Goal: Task Accomplishment & Management: Manage account settings

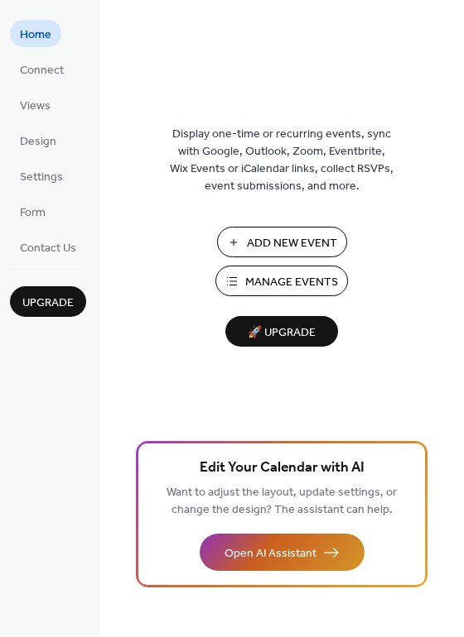
click at [313, 557] on span "Open AI Assistant" at bounding box center [270, 554] width 92 height 17
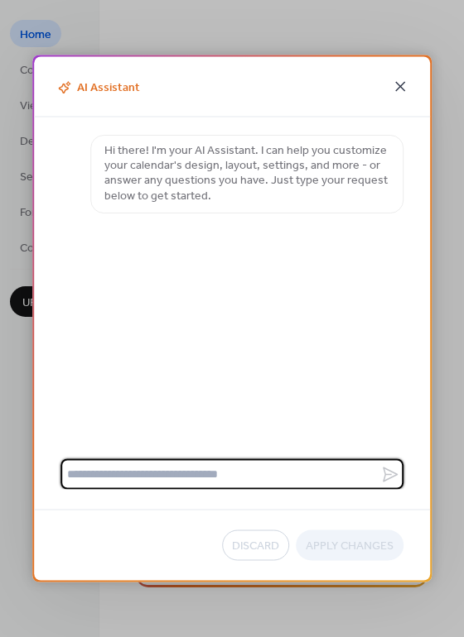
click at [404, 86] on icon at bounding box center [400, 87] width 20 height 20
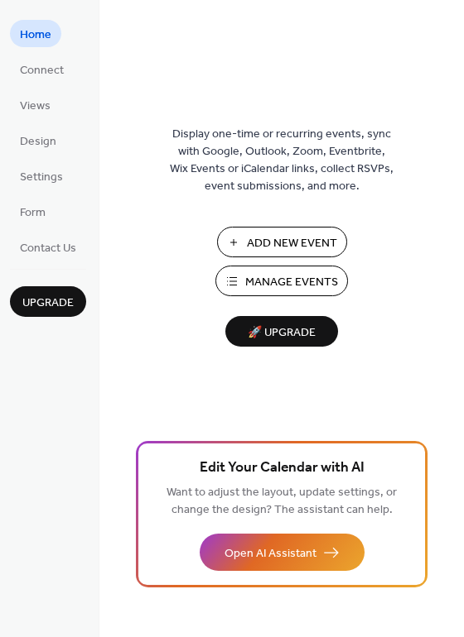
click at [293, 285] on span "Manage Events" at bounding box center [291, 282] width 93 height 17
click at [50, 135] on span "Design" at bounding box center [38, 141] width 36 height 17
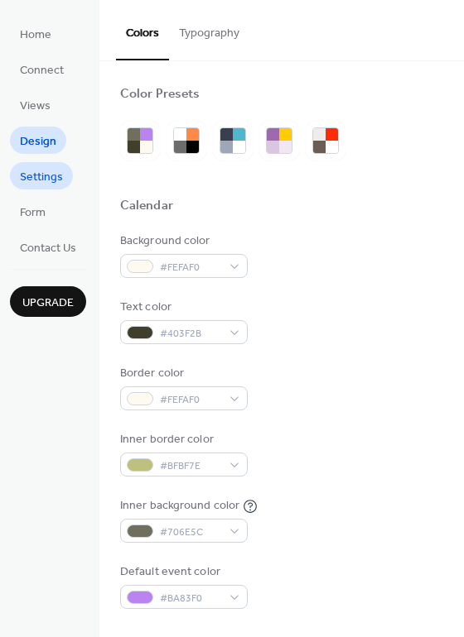
click at [42, 185] on span "Settings" at bounding box center [41, 177] width 43 height 17
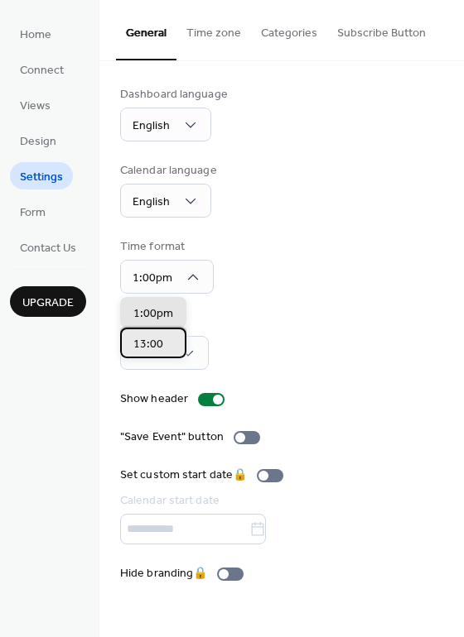
click at [156, 344] on span "13:00" at bounding box center [148, 344] width 30 height 17
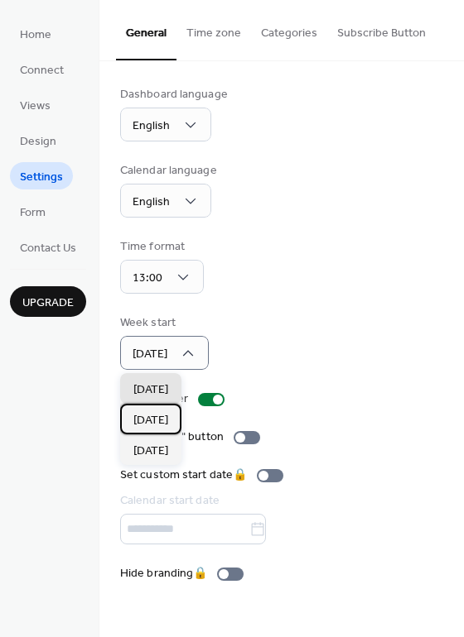
click at [174, 421] on div "[DATE]" at bounding box center [150, 419] width 61 height 31
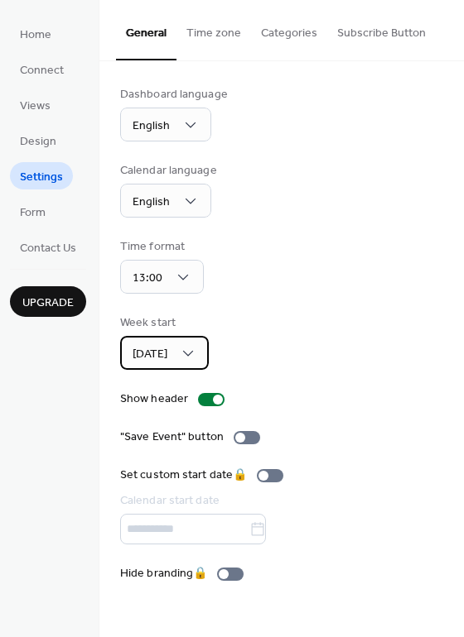
click at [204, 357] on div "[DATE]" at bounding box center [164, 353] width 89 height 34
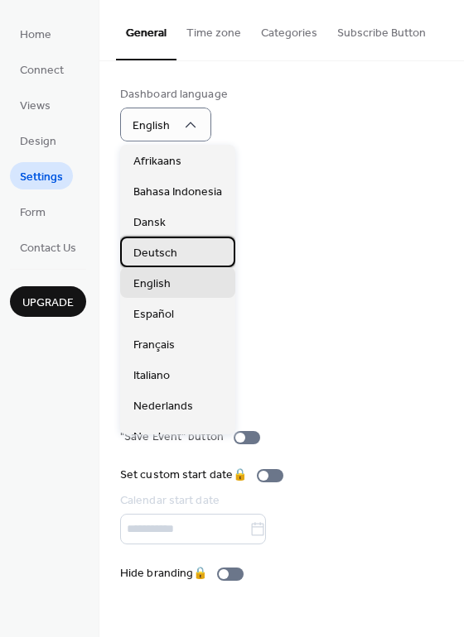
click at [182, 247] on div "Deutsch" at bounding box center [177, 252] width 115 height 31
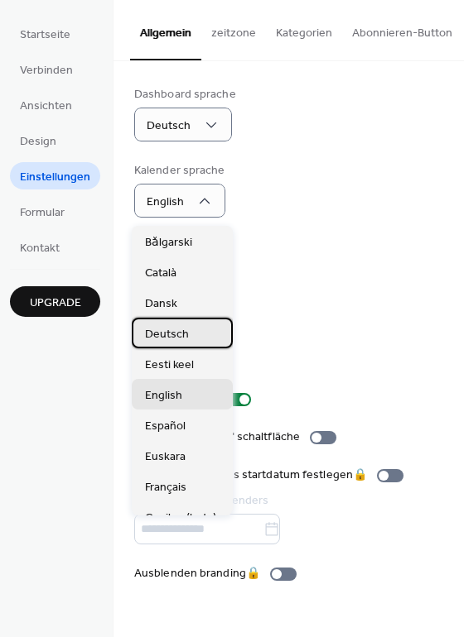
click at [185, 331] on span "Deutsch" at bounding box center [167, 334] width 44 height 17
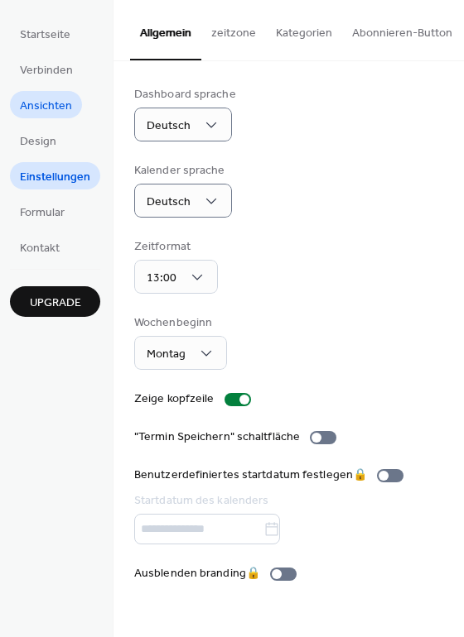
click at [57, 109] on span "Ansichten" at bounding box center [46, 106] width 52 height 17
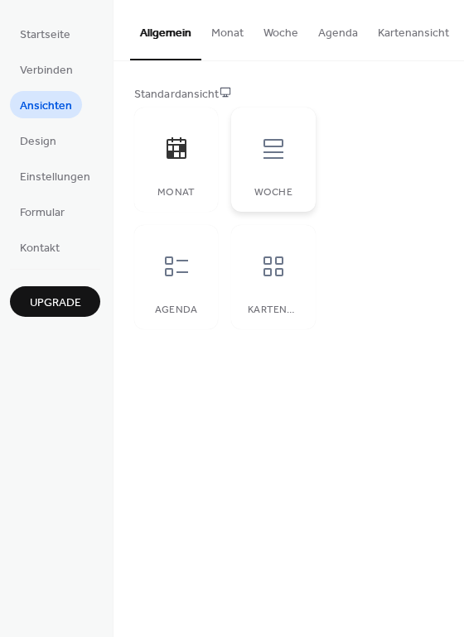
click at [271, 157] on icon at bounding box center [273, 149] width 20 height 20
click at [189, 280] on div at bounding box center [176, 267] width 50 height 50
click at [277, 286] on div at bounding box center [273, 267] width 50 height 50
click at [161, 174] on div at bounding box center [176, 149] width 50 height 50
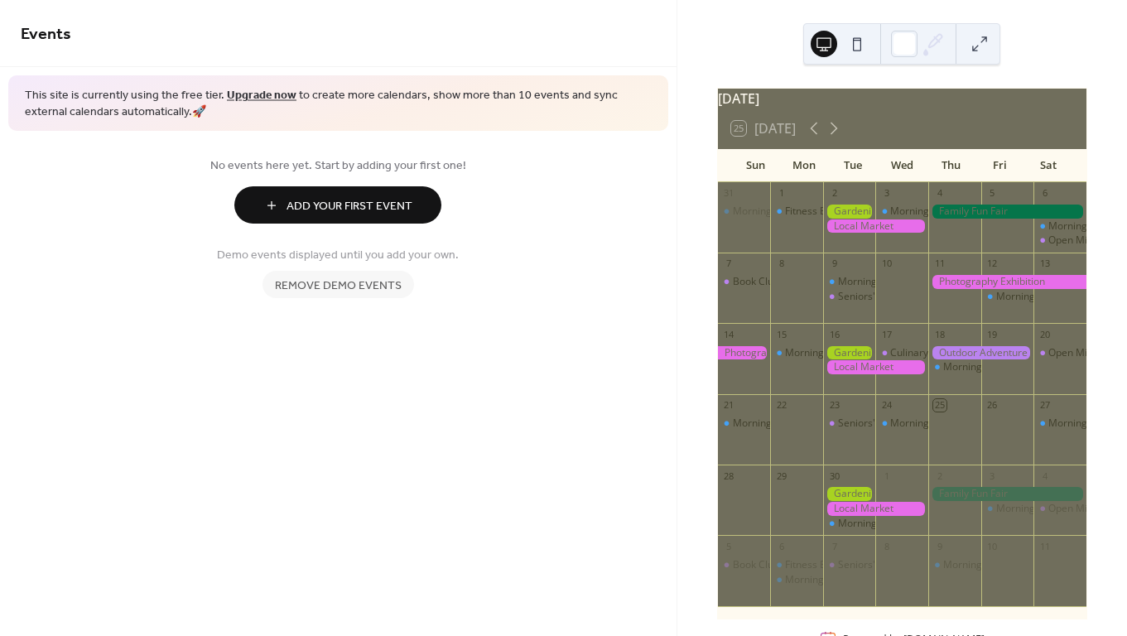
click at [365, 285] on span "Remove demo events" at bounding box center [338, 285] width 127 height 17
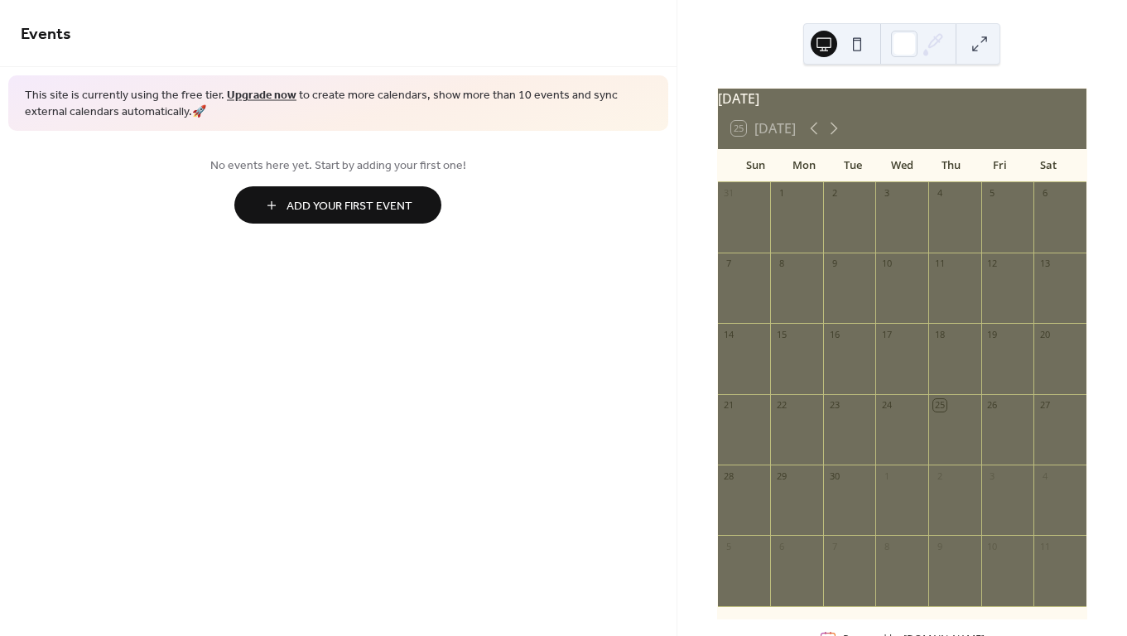
click at [401, 207] on span "Add Your First Event" at bounding box center [349, 206] width 126 height 17
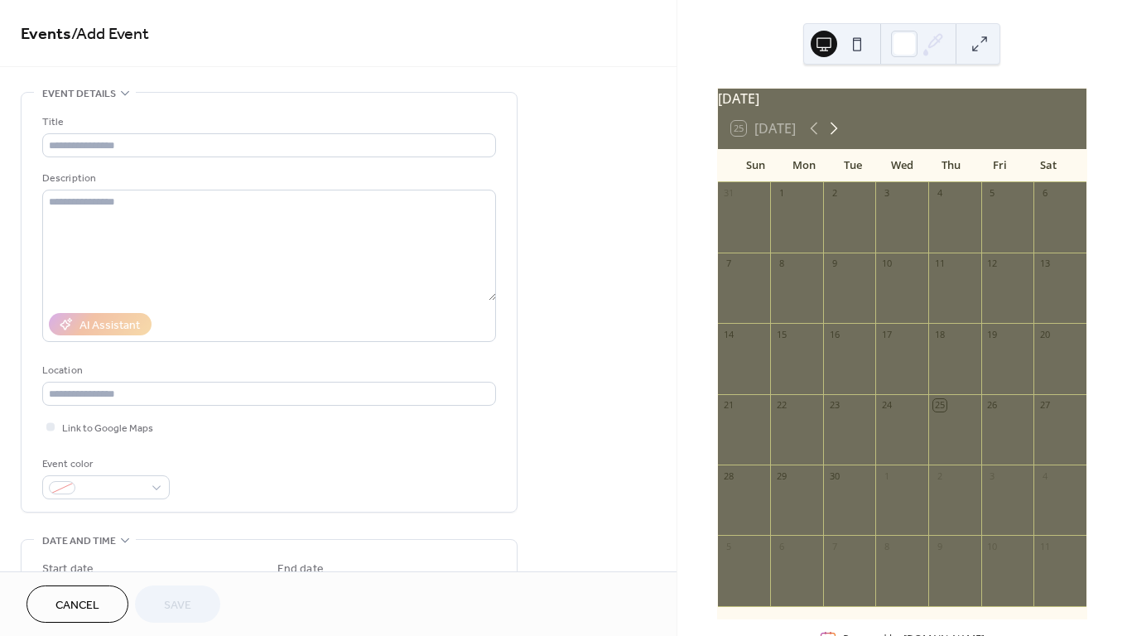
click at [836, 138] on icon at bounding box center [834, 128] width 20 height 20
click at [815, 137] on icon at bounding box center [814, 128] width 20 height 20
